Goal: Navigation & Orientation: Find specific page/section

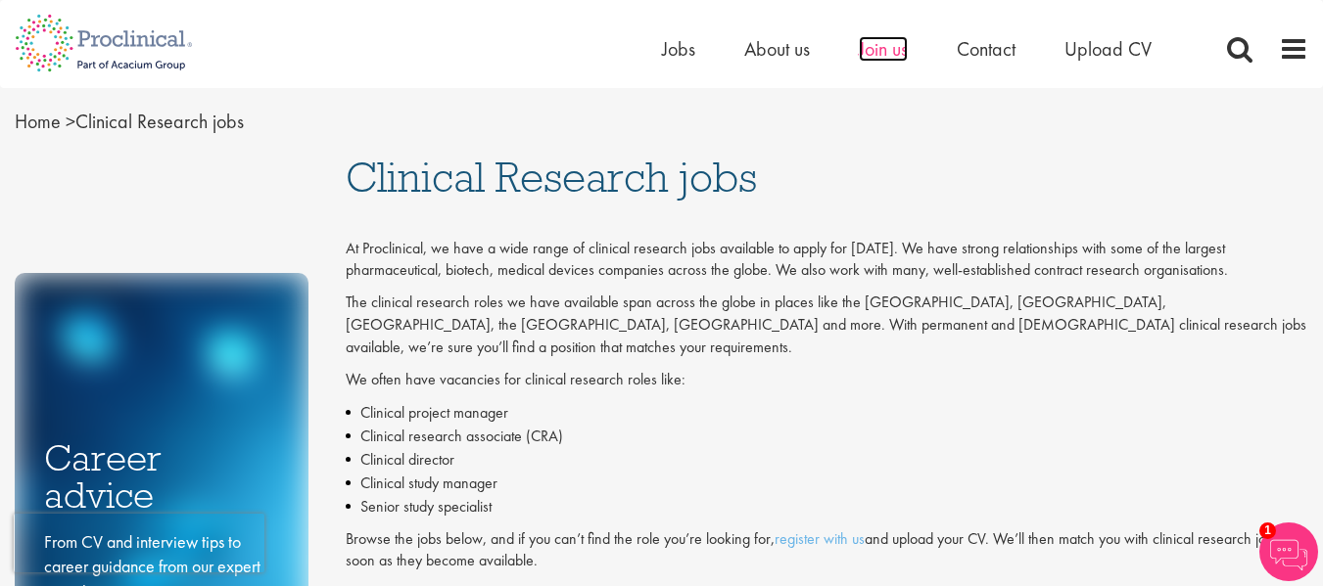
click at [892, 50] on span "Join us" at bounding box center [883, 48] width 49 height 25
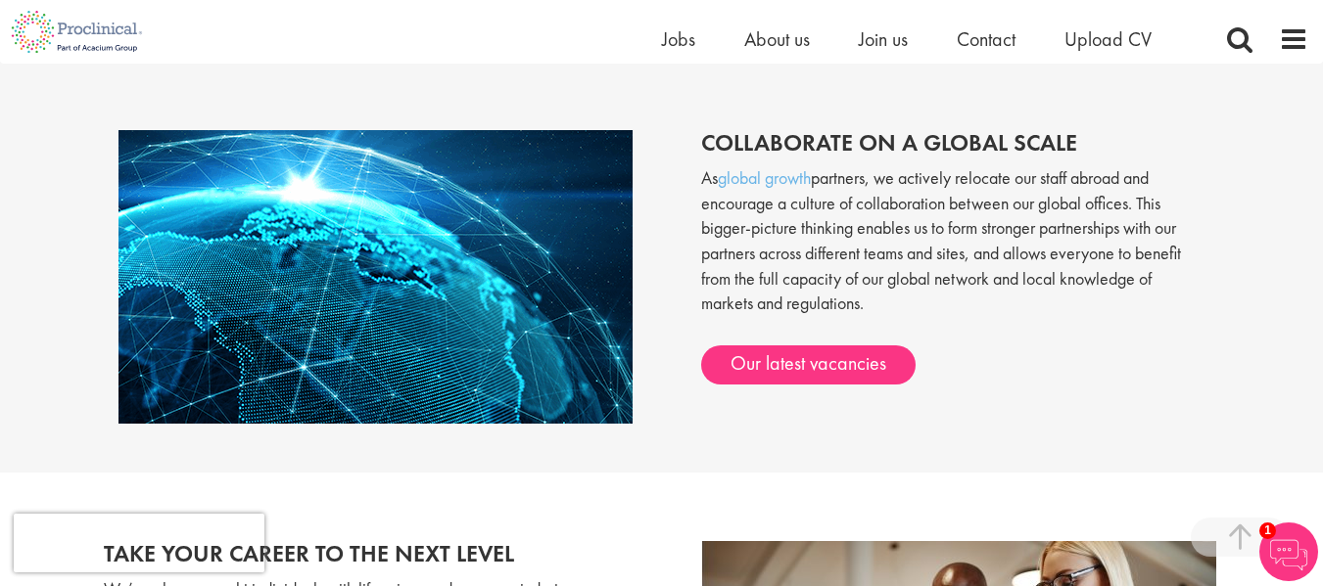
scroll to position [1563, 0]
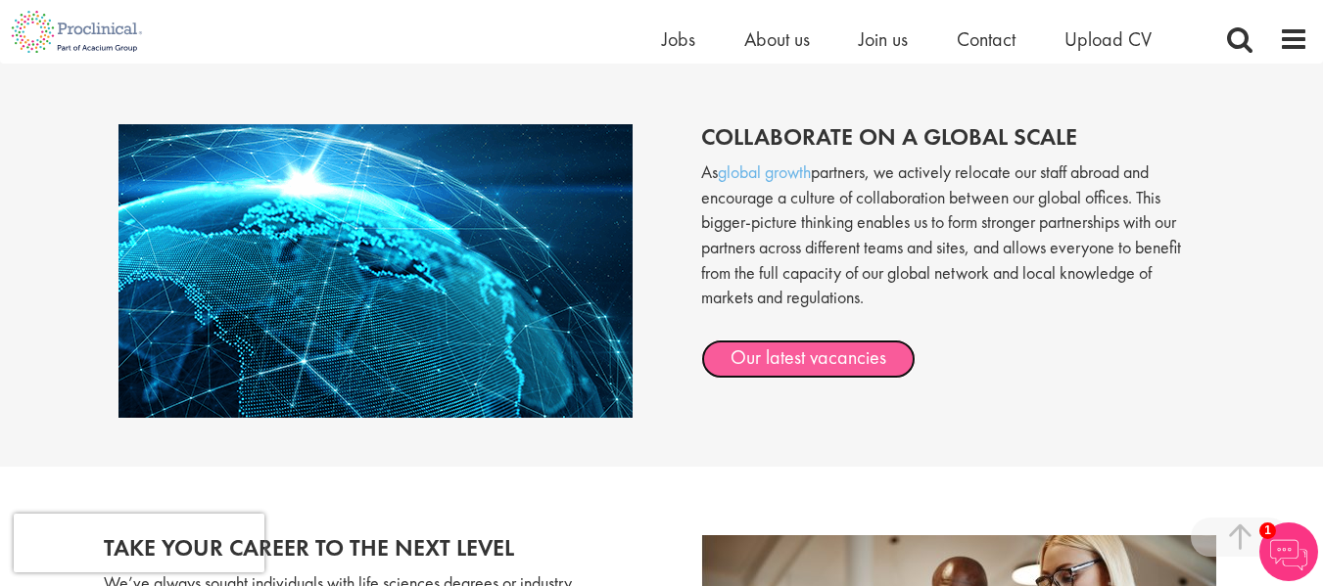
click at [861, 359] on link "Our latest vacancies" at bounding box center [808, 359] width 214 height 39
